Goal: Contribute content: Add original content to the website for others to see

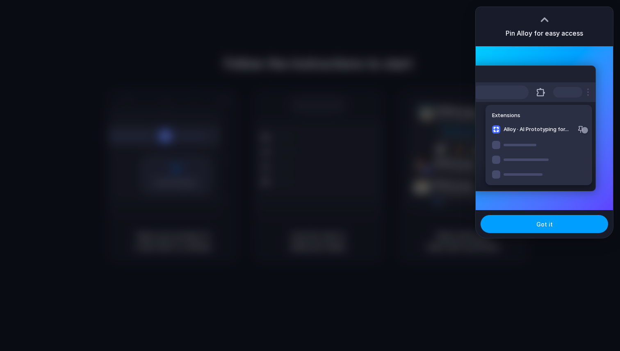
click at [510, 221] on button "Got it" at bounding box center [545, 224] width 128 height 18
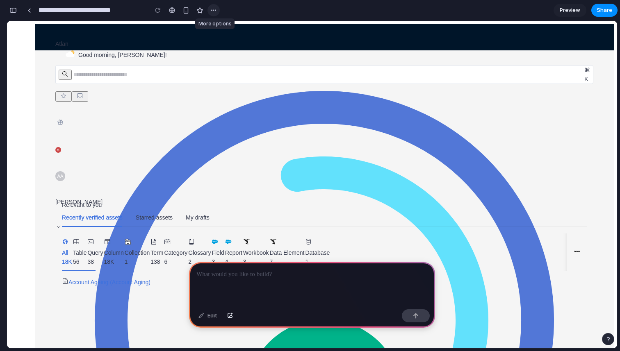
click at [217, 11] on div "button" at bounding box center [213, 10] width 7 height 7
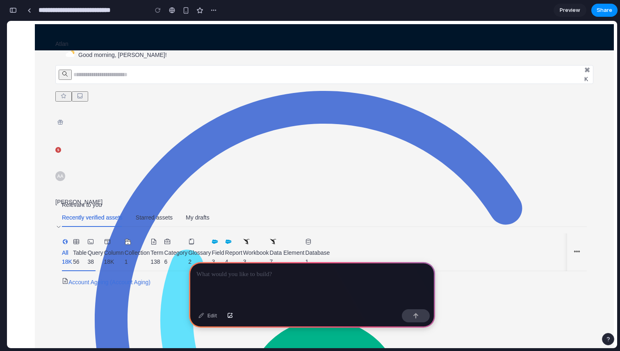
click at [216, 11] on div "Duplicate Delete" at bounding box center [310, 175] width 620 height 351
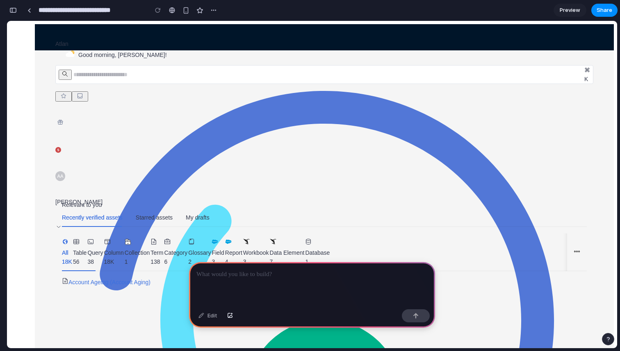
click at [228, 277] on p at bounding box center [311, 275] width 231 height 10
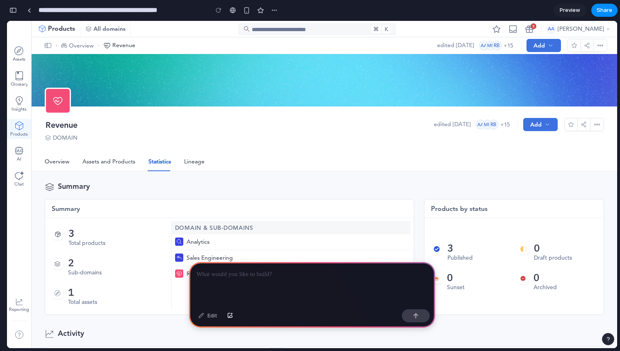
scroll to position [0, 7]
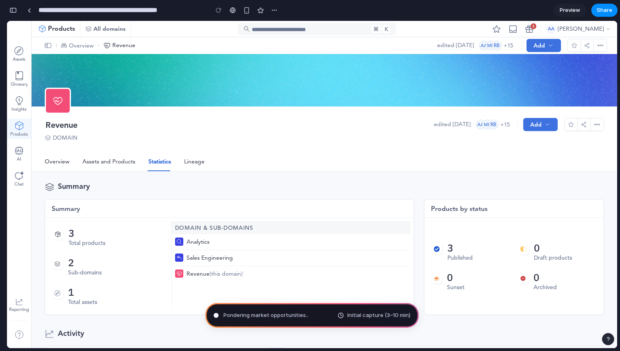
click at [366, 315] on span "Initial capture (3–10 min)" at bounding box center [378, 316] width 63 height 8
click at [275, 11] on div "button" at bounding box center [274, 10] width 7 height 7
click at [275, 11] on div "Duplicate Delete" at bounding box center [310, 175] width 620 height 351
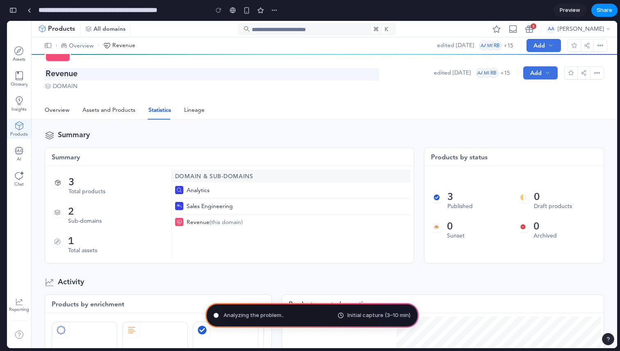
scroll to position [0, 0]
